Goal: Task Accomplishment & Management: Use online tool/utility

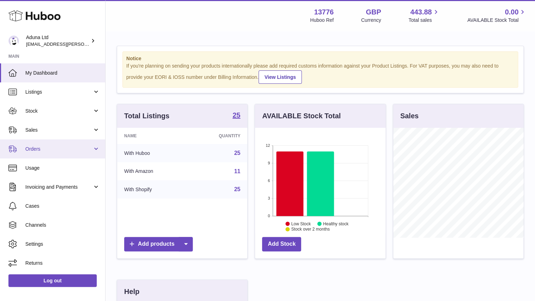
click at [77, 146] on span "Orders" at bounding box center [58, 149] width 67 height 7
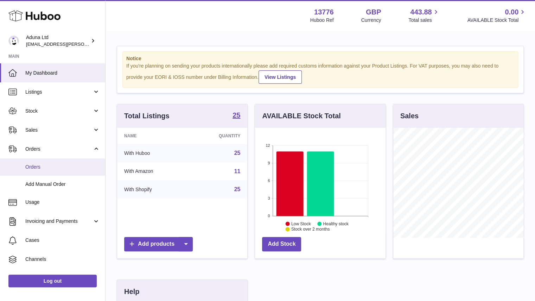
click at [73, 164] on span "Orders" at bounding box center [62, 166] width 75 height 7
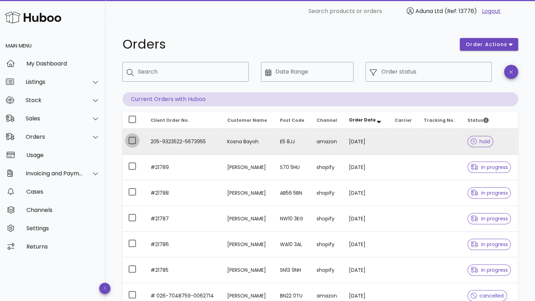
click at [130, 142] on div at bounding box center [132, 140] width 12 height 12
click at [480, 46] on span "order actions" at bounding box center [486, 44] width 42 height 7
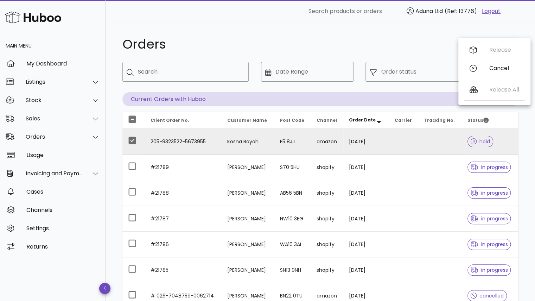
click at [307, 137] on td "E5 8JJ" at bounding box center [292, 142] width 37 height 26
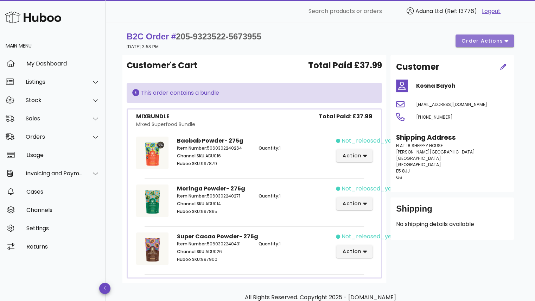
click at [472, 39] on span "order actions" at bounding box center [482, 40] width 42 height 7
click at [485, 46] on div "Release" at bounding box center [489, 46] width 53 height 18
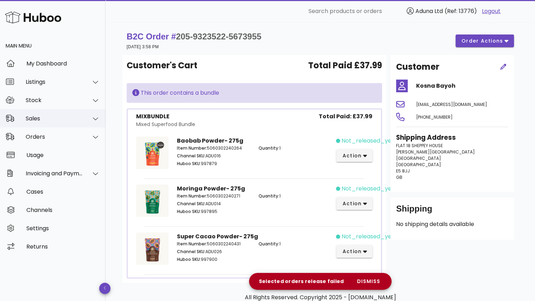
click at [67, 120] on div "Sales" at bounding box center [54, 118] width 57 height 7
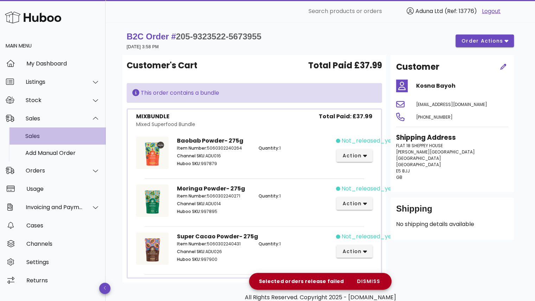
click at [63, 137] on div "Sales" at bounding box center [62, 136] width 75 height 7
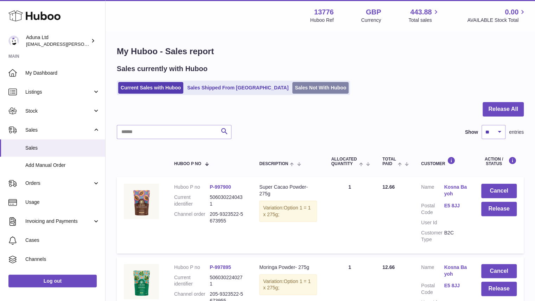
click at [292, 88] on link "Sales Not With Huboo" at bounding box center [320, 88] width 56 height 12
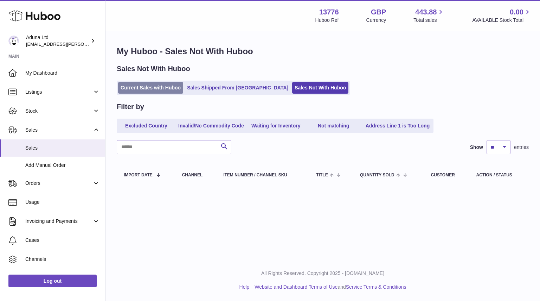
click at [152, 86] on link "Current Sales with Huboo" at bounding box center [150, 88] width 65 height 12
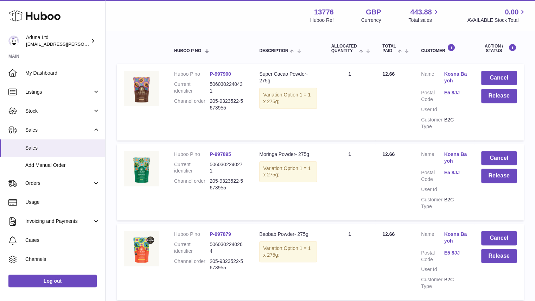
scroll to position [158, 0]
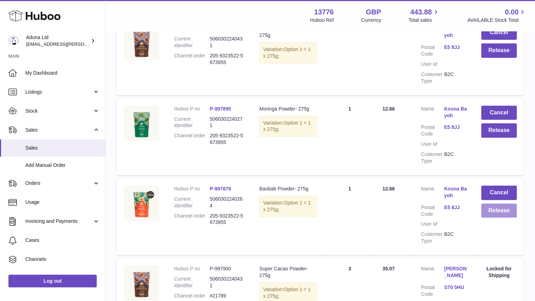
click at [496, 207] on button "Release" at bounding box center [499, 210] width 36 height 14
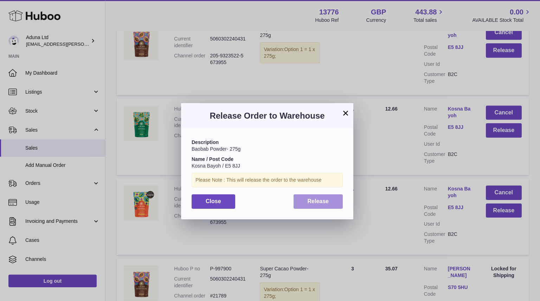
click at [323, 201] on span "Release" at bounding box center [318, 201] width 21 height 6
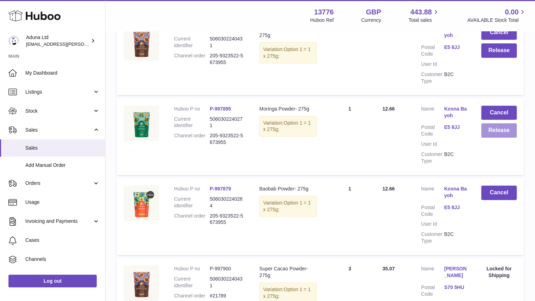
click at [501, 128] on button "Release" at bounding box center [499, 130] width 36 height 14
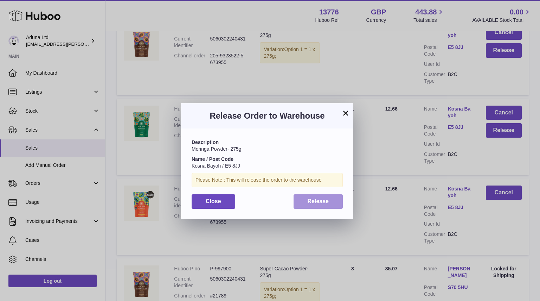
click at [328, 199] on span "Release" at bounding box center [318, 201] width 21 height 6
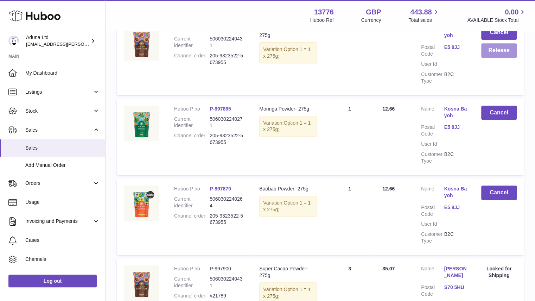
click at [483, 50] on button "Release" at bounding box center [499, 50] width 36 height 14
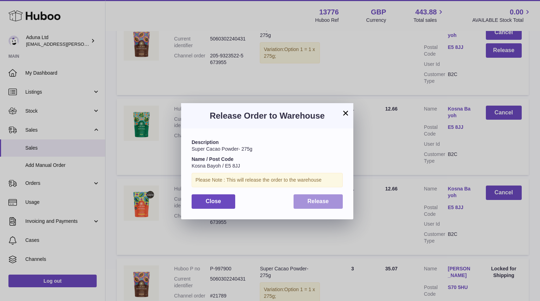
click at [331, 199] on button "Release" at bounding box center [319, 201] width 50 height 14
